Goal: Task Accomplishment & Management: Manage account settings

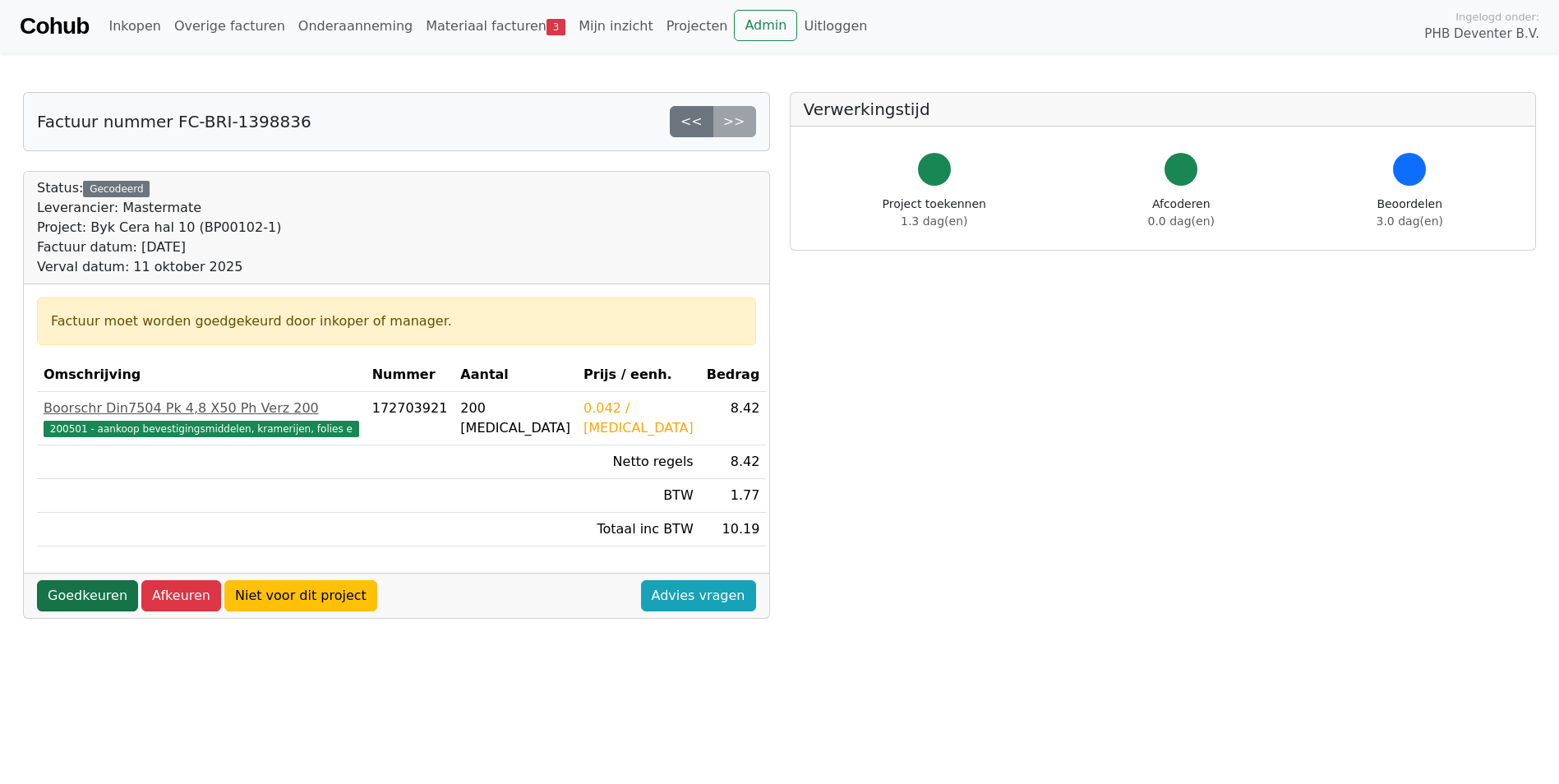
click at [73, 595] on link "Goedkeuren" at bounding box center [88, 596] width 101 height 31
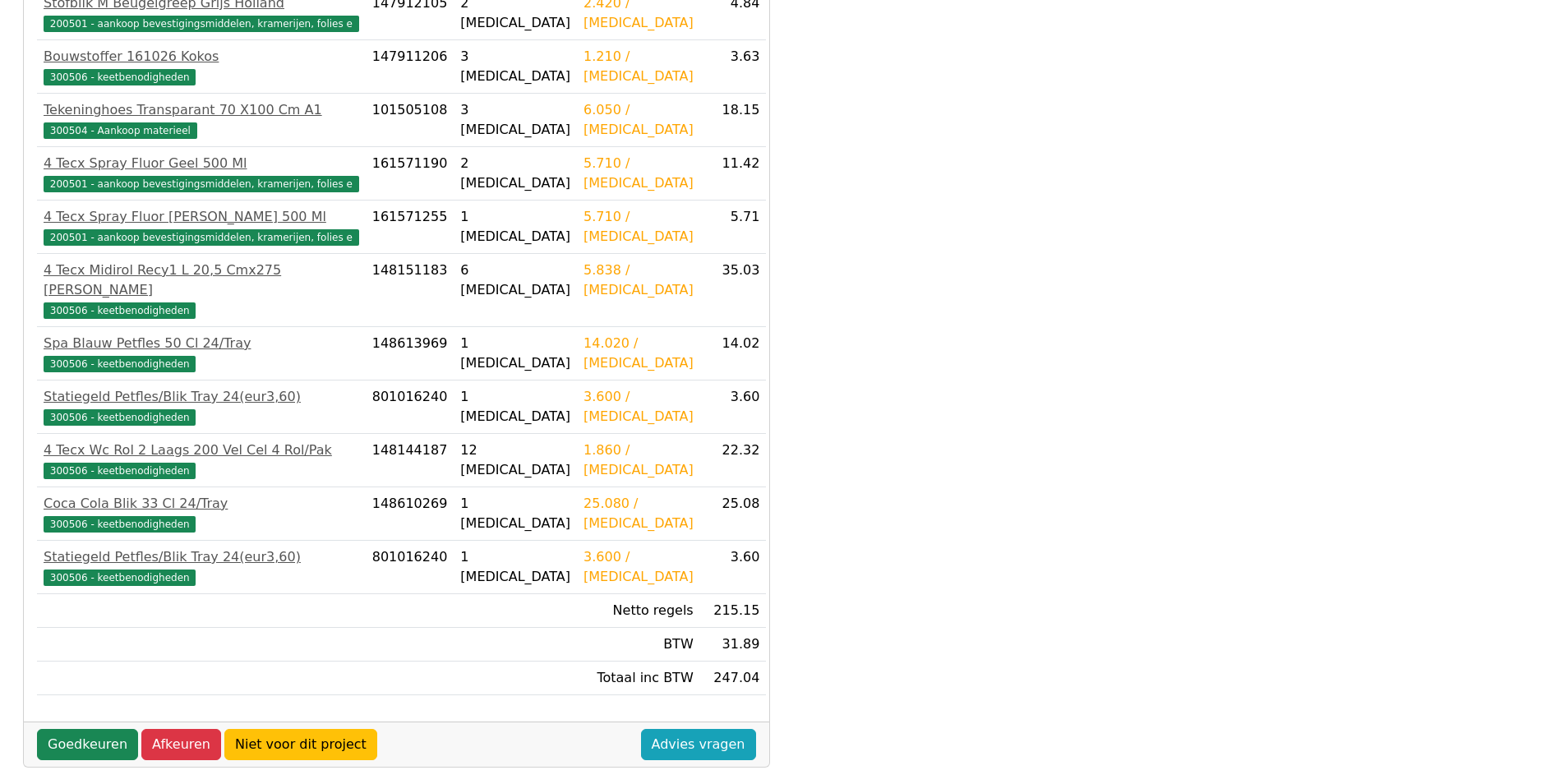
scroll to position [675, 0]
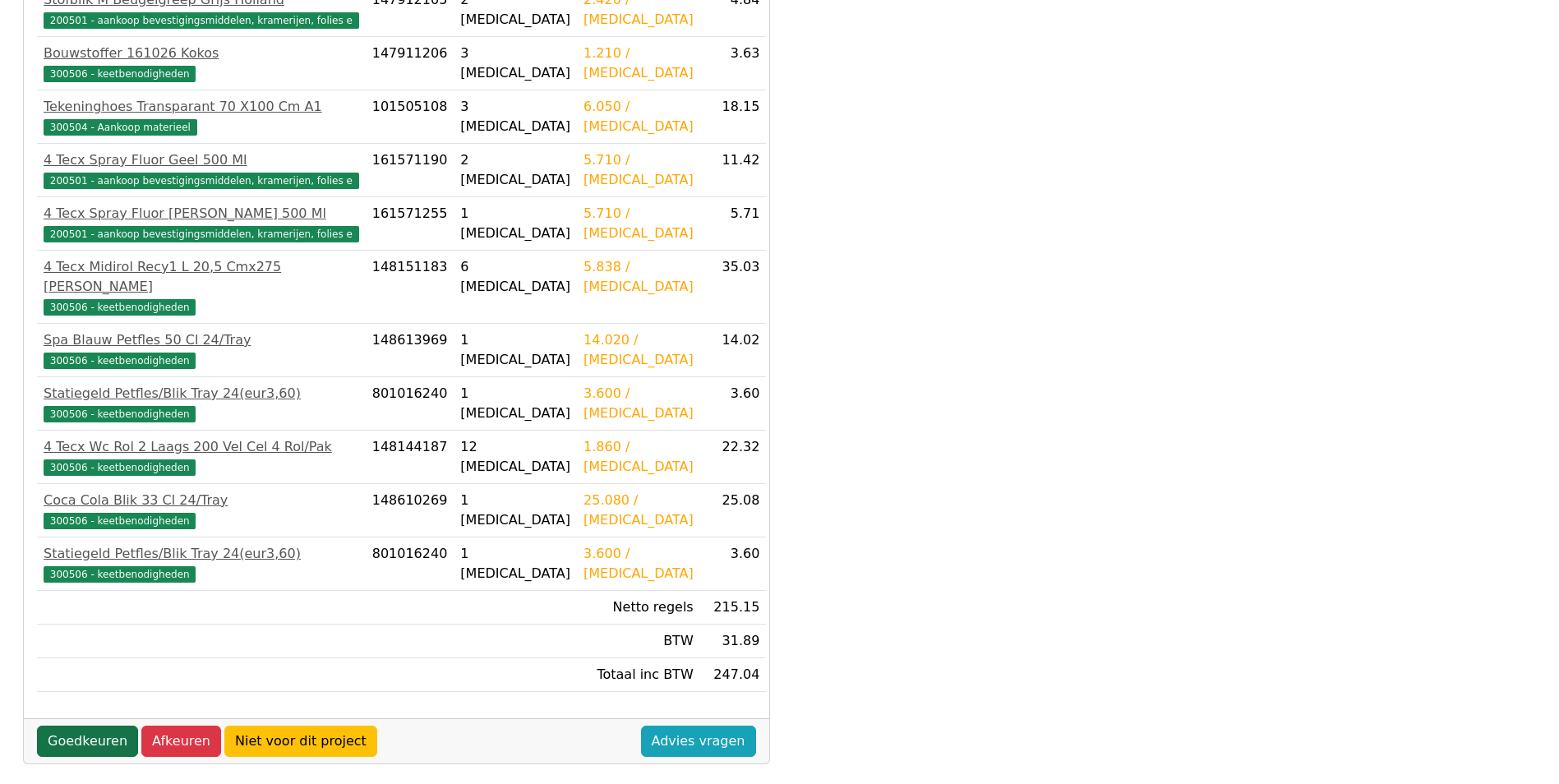
click at [95, 725] on link "Goedkeuren" at bounding box center [88, 741] width 101 height 31
